Goal: Transaction & Acquisition: Purchase product/service

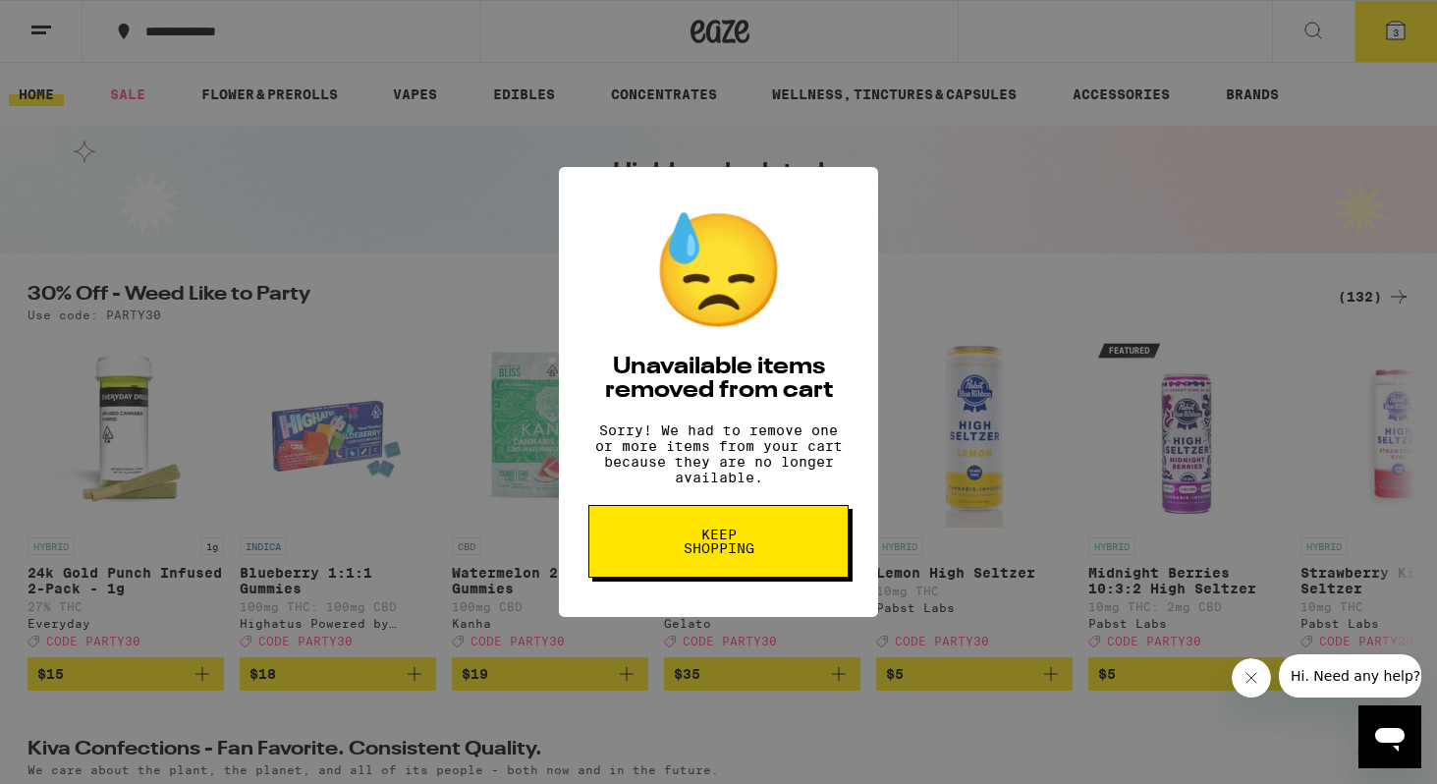
click at [739, 546] on span "Keep Shopping" at bounding box center [718, 541] width 101 height 28
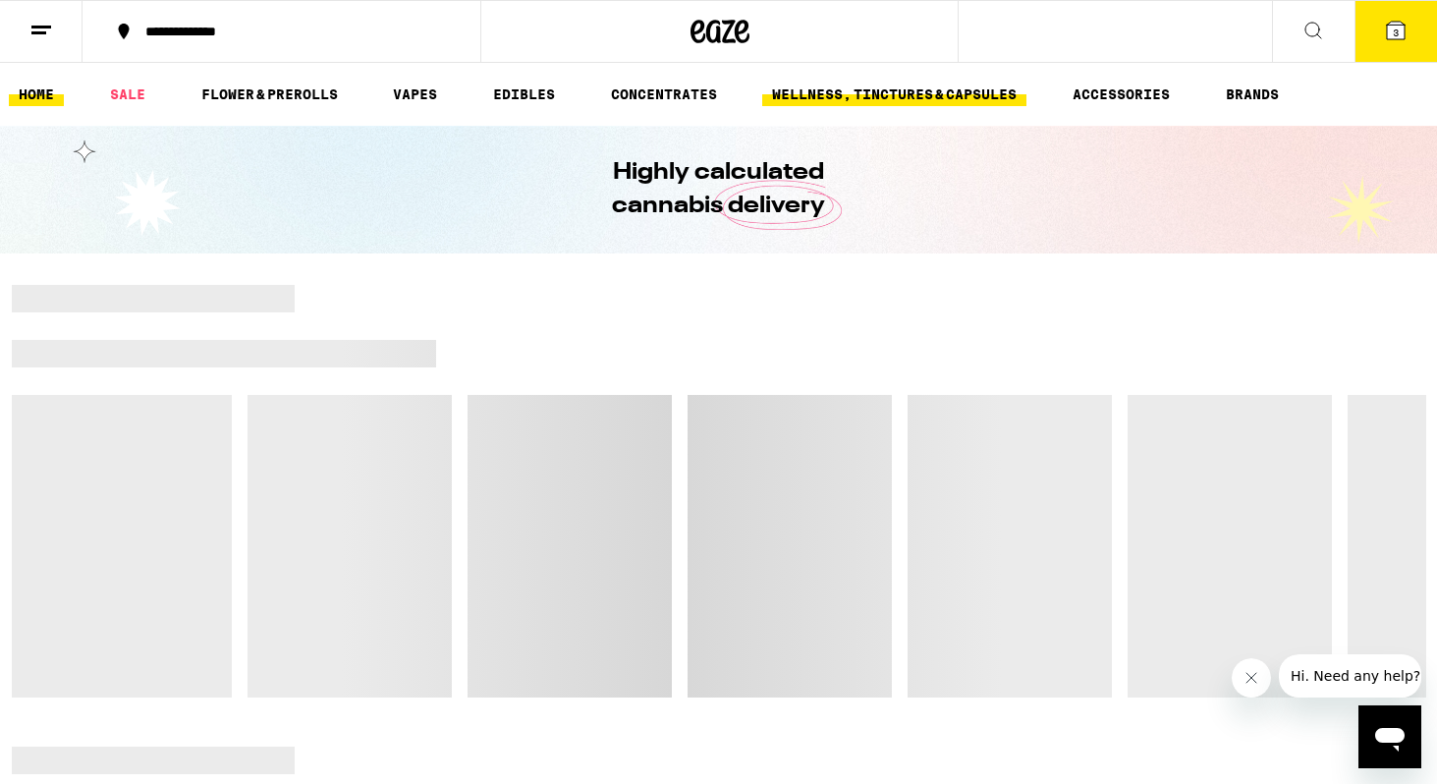
click at [978, 87] on link "WELLNESS, TINCTURES & CAPSULES" at bounding box center [894, 95] width 264 height 24
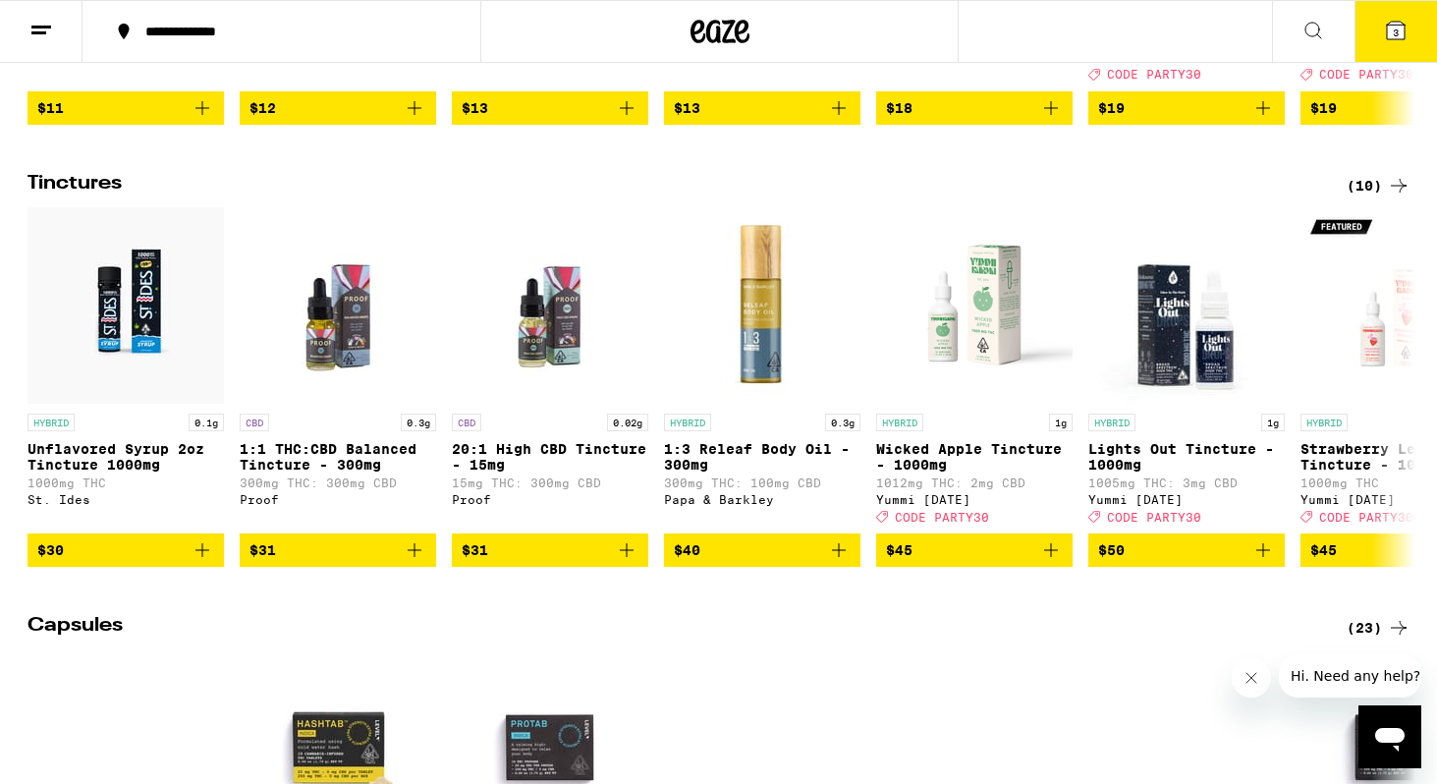
scroll to position [1013, 0]
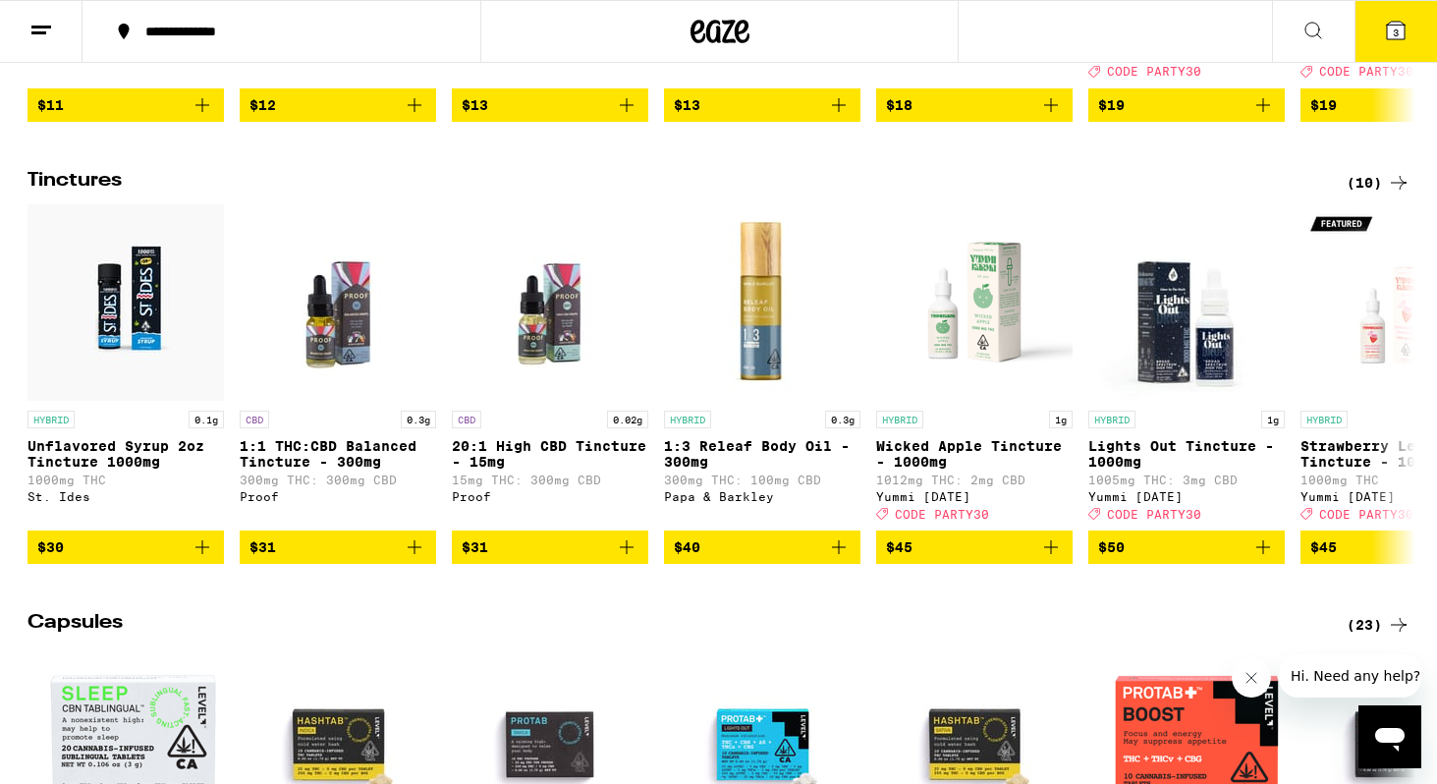
click at [1370, 194] on div "(10)" at bounding box center [1379, 183] width 64 height 24
